Goal: Task Accomplishment & Management: Use online tool/utility

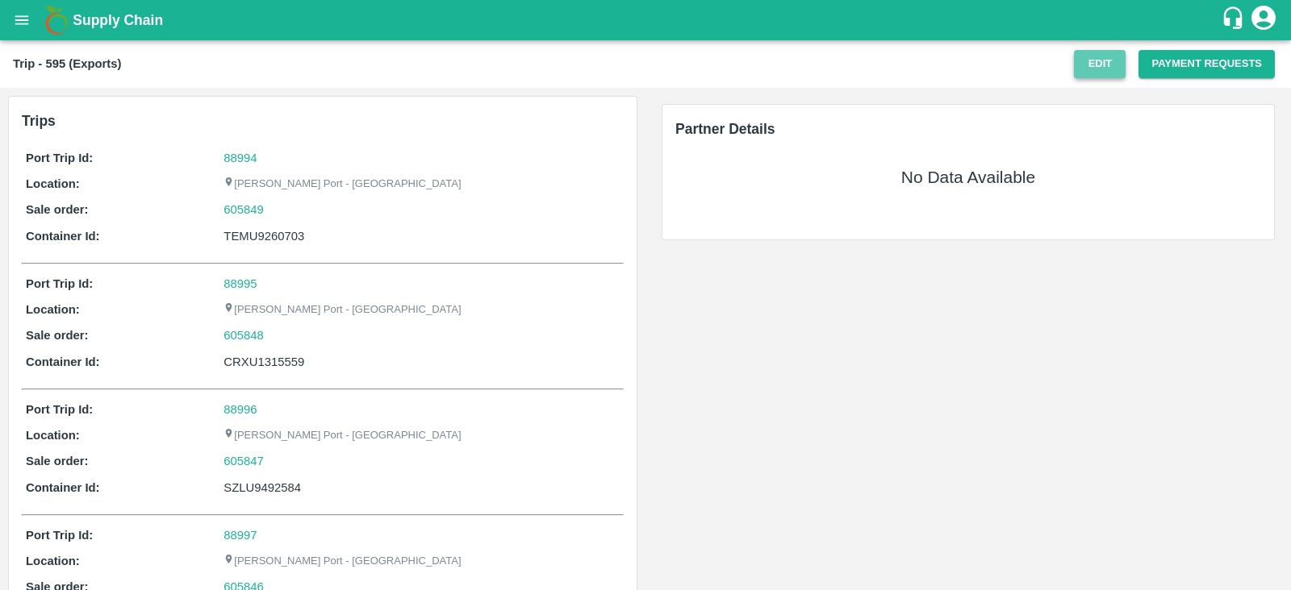
click at [1085, 56] on button "Edit" at bounding box center [1100, 64] width 52 height 28
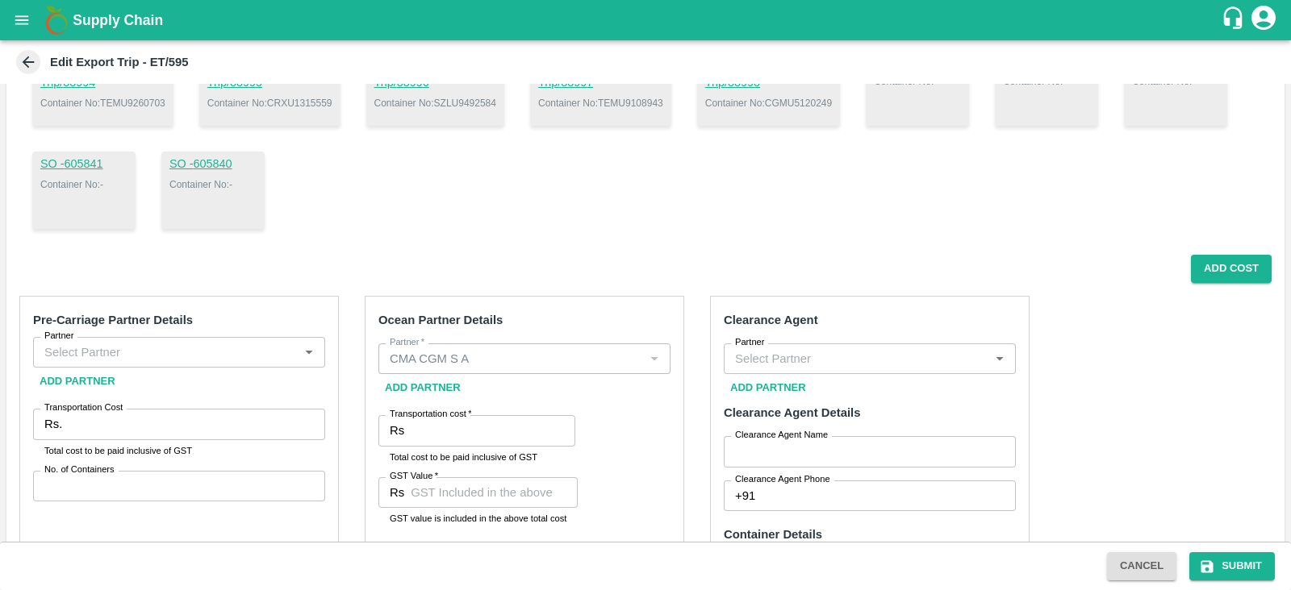
scroll to position [44, 0]
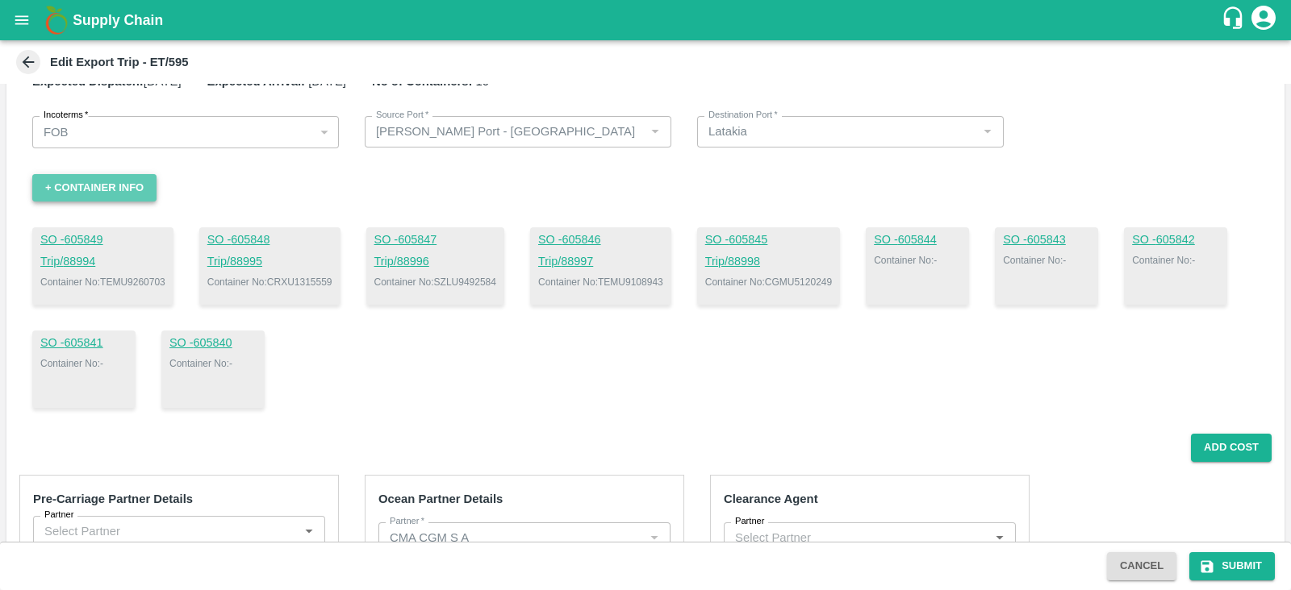
click at [113, 195] on button "+ Container Info" at bounding box center [94, 188] width 124 height 28
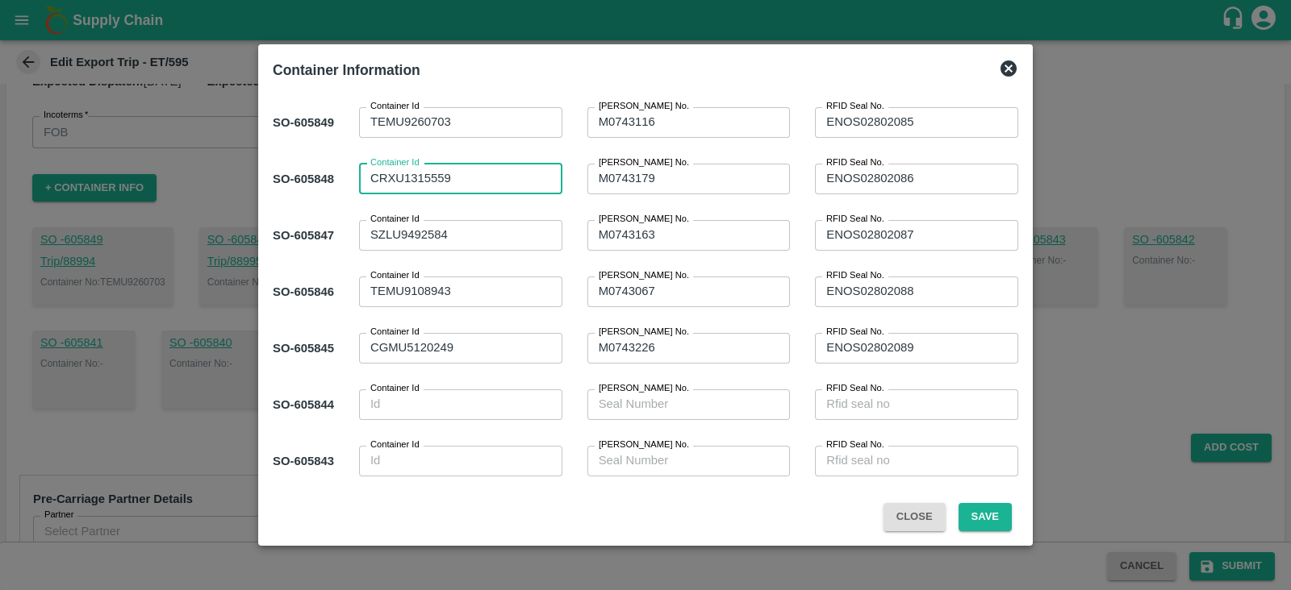
click at [398, 181] on textarea "CRXU1315559" at bounding box center [460, 178] width 181 height 17
click at [402, 181] on textarea "CRXU1315559" at bounding box center [460, 178] width 181 height 17
click at [480, 194] on div "CRXU1315559 x Container Id" at bounding box center [460, 179] width 203 height 31
type textarea "CXRU1315559"
click at [990, 508] on button "Save" at bounding box center [984, 517] width 53 height 28
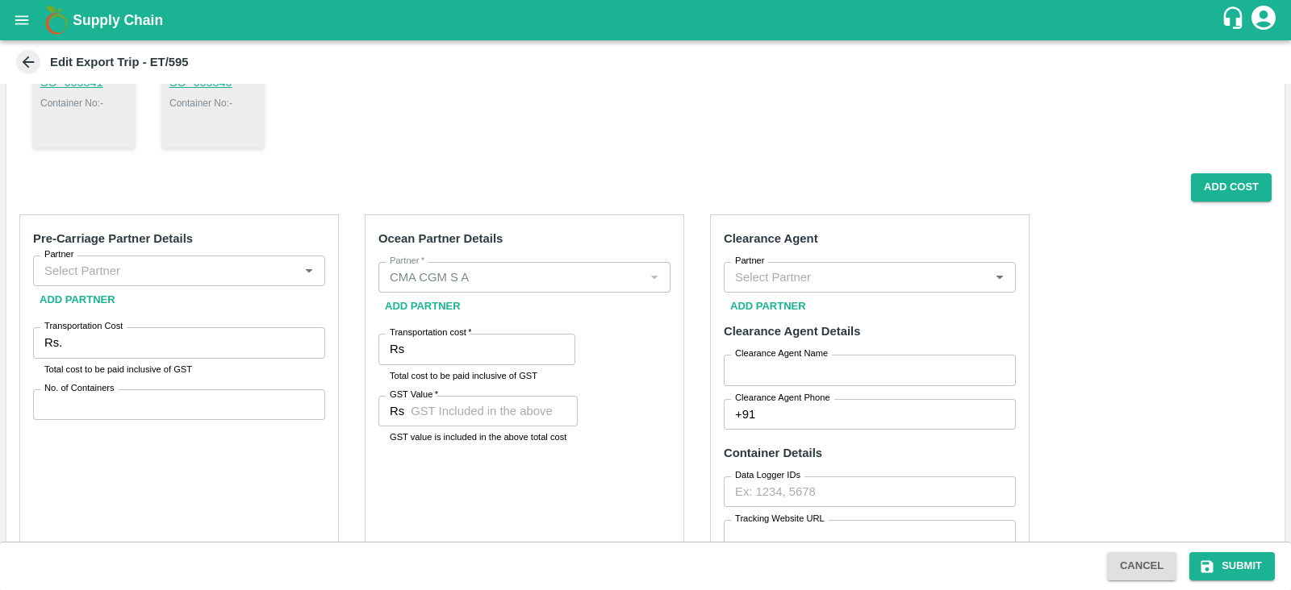
scroll to position [0, 0]
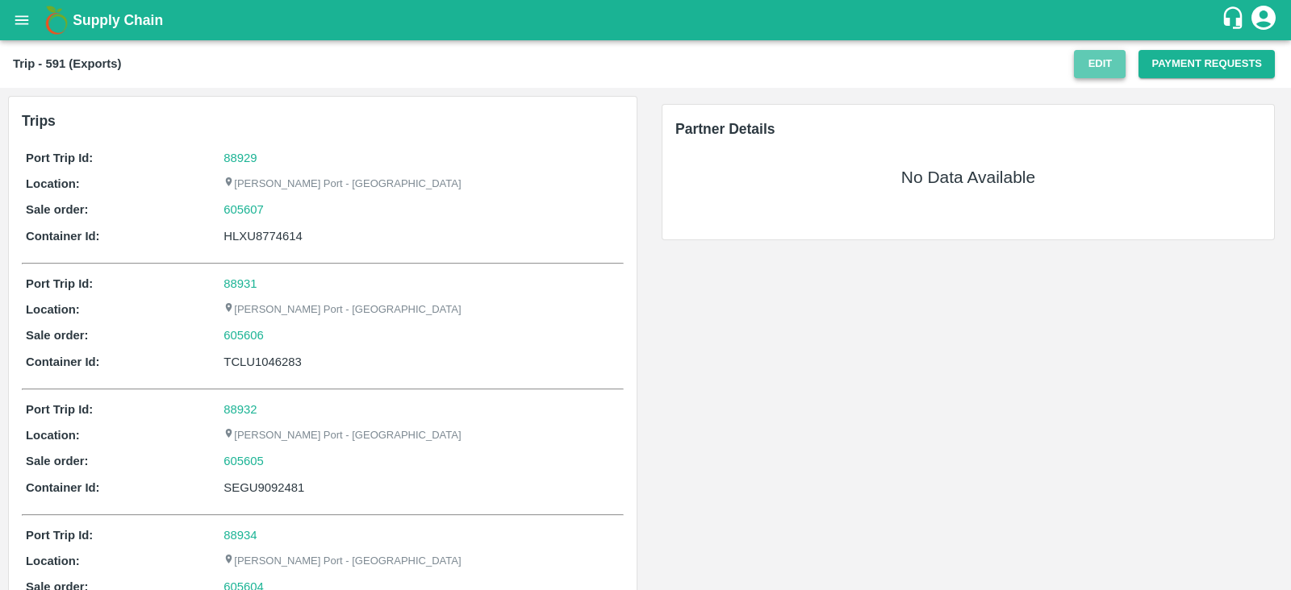
click at [1093, 71] on button "Edit" at bounding box center [1100, 64] width 52 height 28
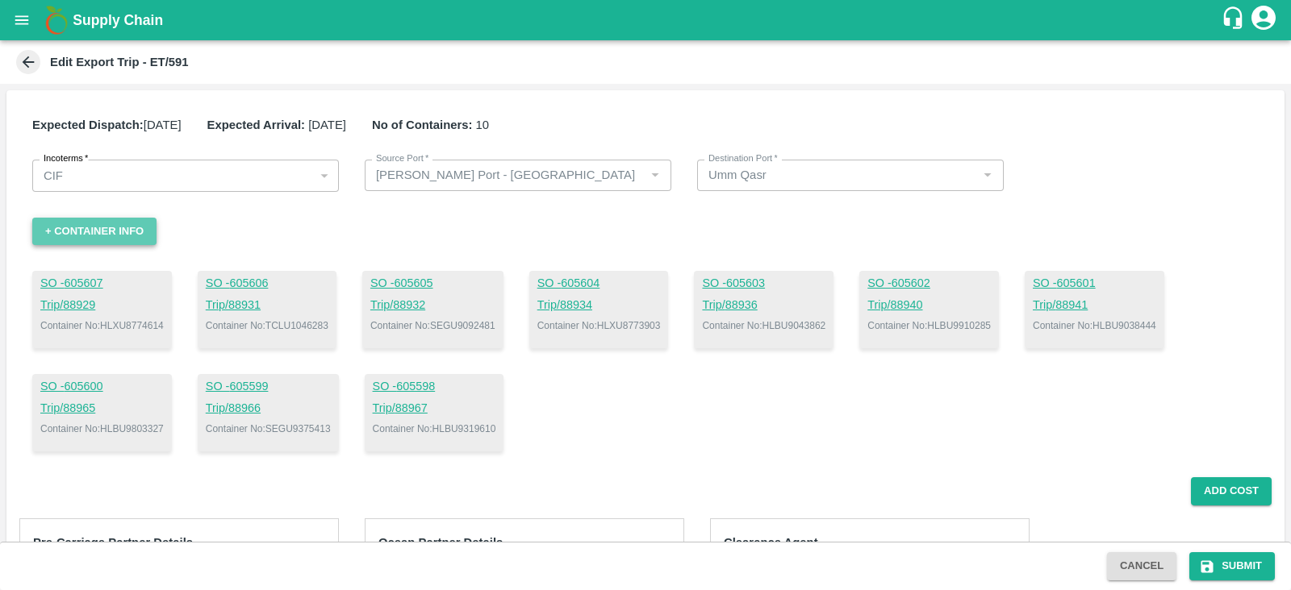
click at [138, 229] on button "+ Container Info" at bounding box center [94, 232] width 124 height 28
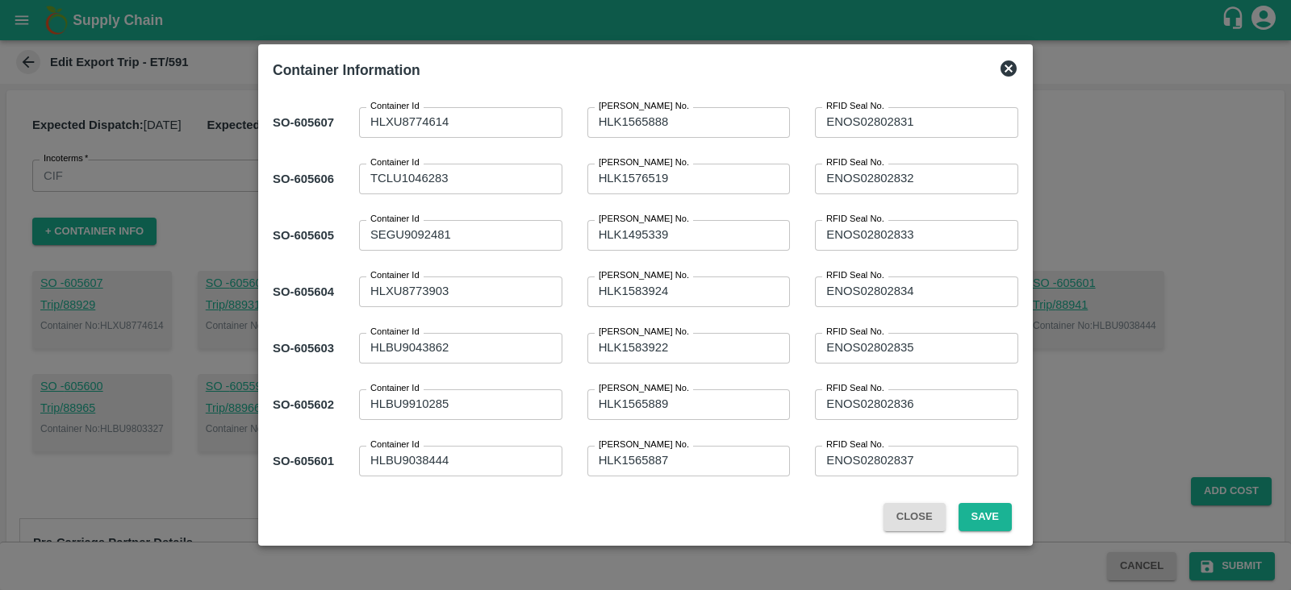
click at [469, 131] on div "HLXU8774614 x Container Id" at bounding box center [460, 122] width 203 height 31
click at [438, 120] on textarea "HLXU8774614" at bounding box center [460, 122] width 181 height 17
type textarea "HLXU8774514"
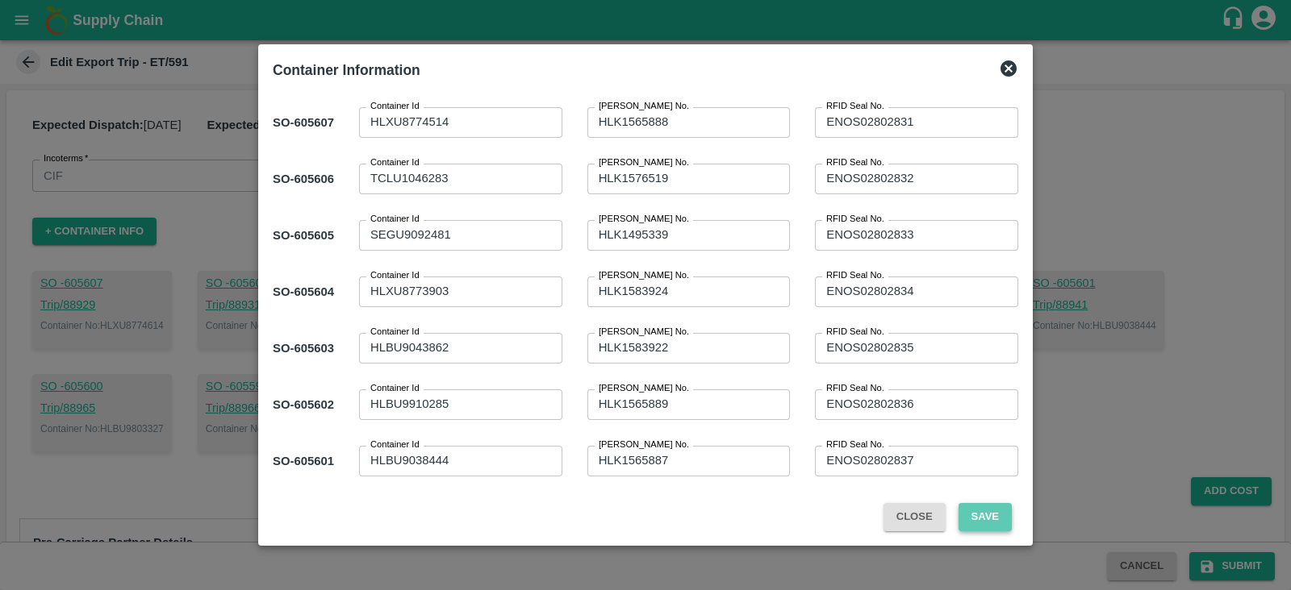
click at [974, 522] on button "Save" at bounding box center [984, 517] width 53 height 28
